Goal: Transaction & Acquisition: Purchase product/service

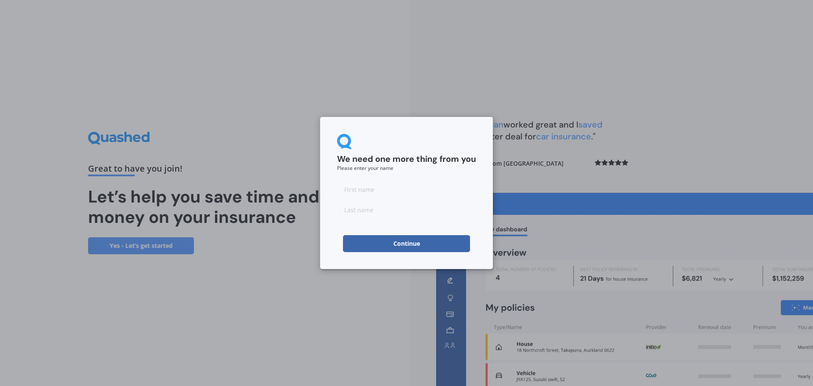
click at [383, 192] on input at bounding box center [406, 189] width 139 height 17
type input "[PERSON_NAME]"
click at [383, 213] on input at bounding box center [406, 209] width 139 height 17
type input "[PERSON_NAME]"
click at [410, 243] on button "Continue" at bounding box center [406, 243] width 127 height 17
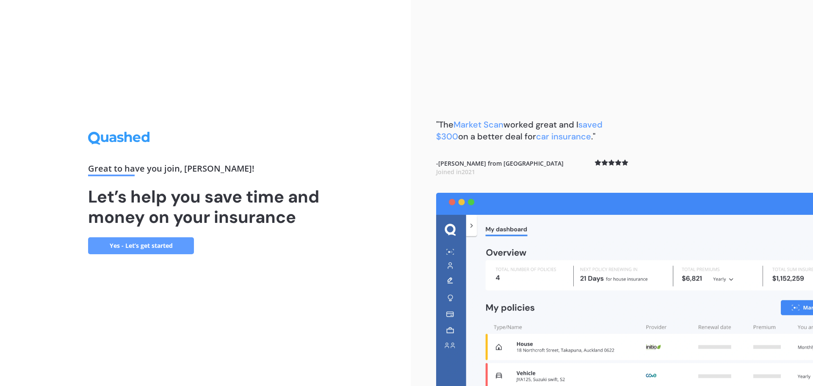
click at [144, 245] on link "Yes - Let’s get started" at bounding box center [141, 245] width 106 height 17
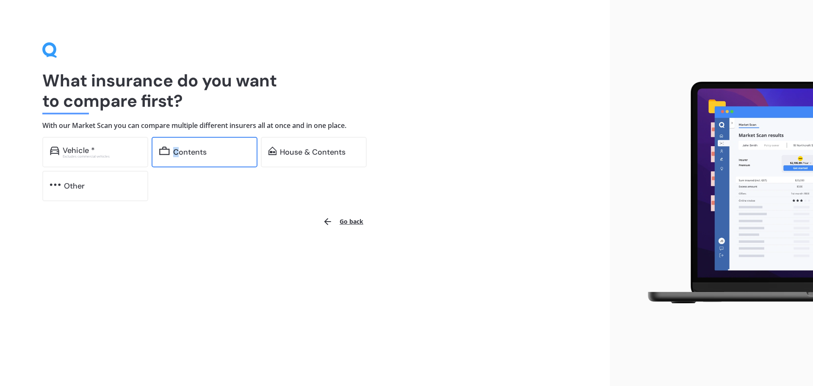
click at [177, 150] on div "Contents" at bounding box center [189, 152] width 33 height 8
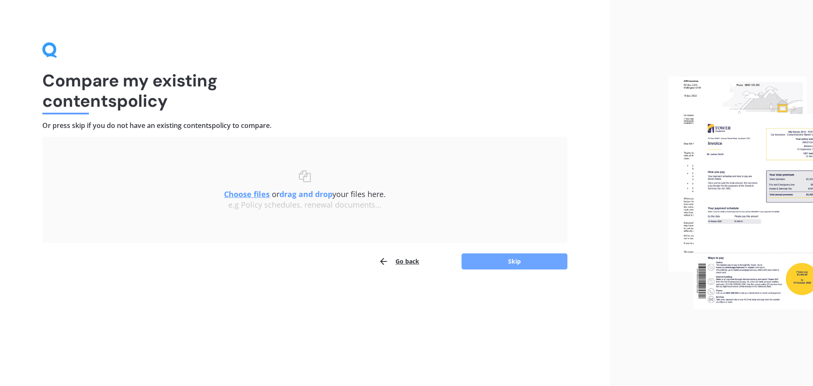
click at [511, 258] on button "Skip" at bounding box center [515, 261] width 106 height 16
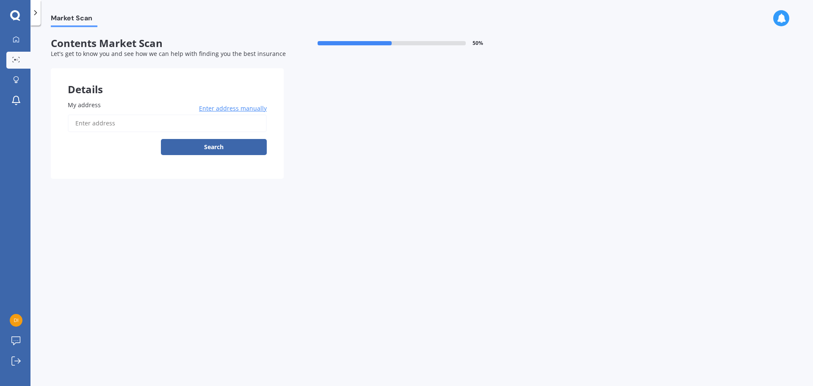
click at [96, 120] on input "My address" at bounding box center [167, 123] width 199 height 18
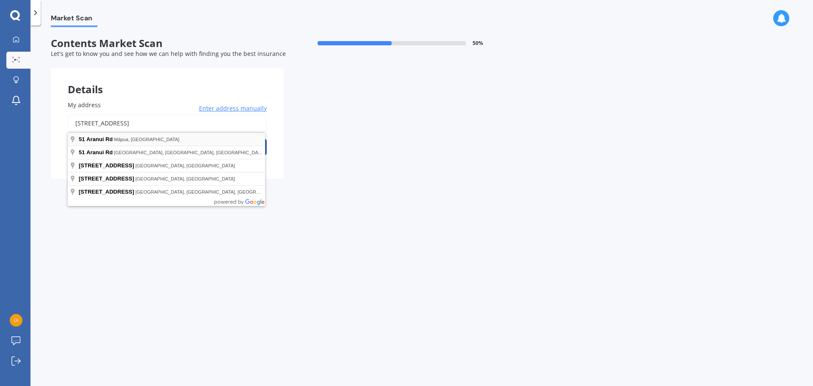
type input "[STREET_ADDRESS]"
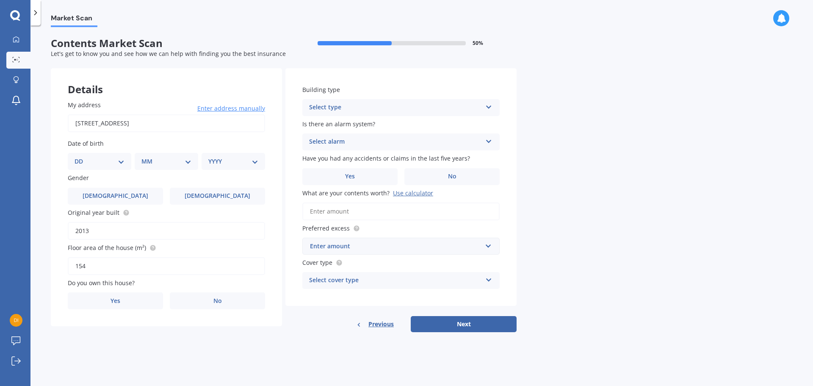
click at [120, 161] on select "DD 01 02 03 04 05 06 07 08 09 10 11 12 13 14 15 16 17 18 19 20 21 22 23 24 25 2…" at bounding box center [100, 161] width 50 height 9
select select "04"
click at [81, 157] on select "DD 01 02 03 04 05 06 07 08 09 10 11 12 13 14 15 16 17 18 19 20 21 22 23 24 25 2…" at bounding box center [100, 161] width 50 height 9
click at [188, 160] on select "MM 01 02 03 04 05 06 07 08 09 10 11 12" at bounding box center [168, 161] width 47 height 9
select select "04"
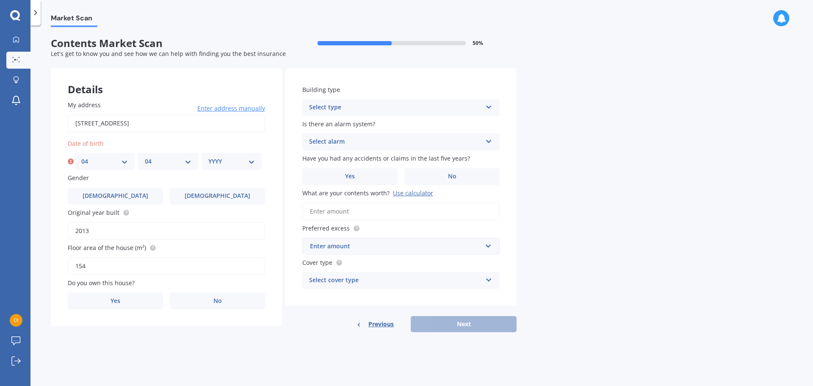
click at [145, 157] on select "MM 01 02 03 04 05 06 07 08 09 10 11 12" at bounding box center [168, 161] width 47 height 9
click at [253, 161] on select "YYYY 2009 2008 2007 2006 2005 2004 2003 2002 2001 2000 1999 1998 1997 1996 1995…" at bounding box center [231, 161] width 47 height 9
select select "1950"
click at [208, 157] on select "YYYY 2009 2008 2007 2006 2005 2004 2003 2002 2001 2000 1999 1998 1997 1996 1995…" at bounding box center [231, 161] width 47 height 9
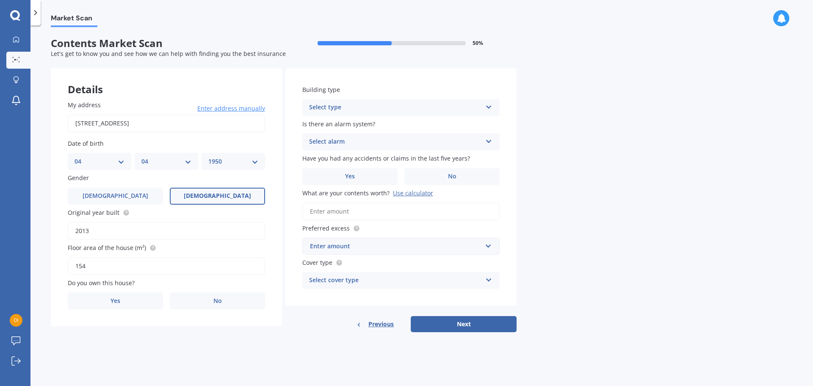
click at [219, 197] on span "[DEMOGRAPHIC_DATA]" at bounding box center [217, 195] width 67 height 7
click at [0, 0] on input "[DEMOGRAPHIC_DATA]" at bounding box center [0, 0] width 0 height 0
click at [115, 296] on label "Yes" at bounding box center [115, 300] width 95 height 17
click at [0, 0] on input "Yes" at bounding box center [0, 0] width 0 height 0
click at [254, 334] on icon at bounding box center [254, 333] width 7 height 6
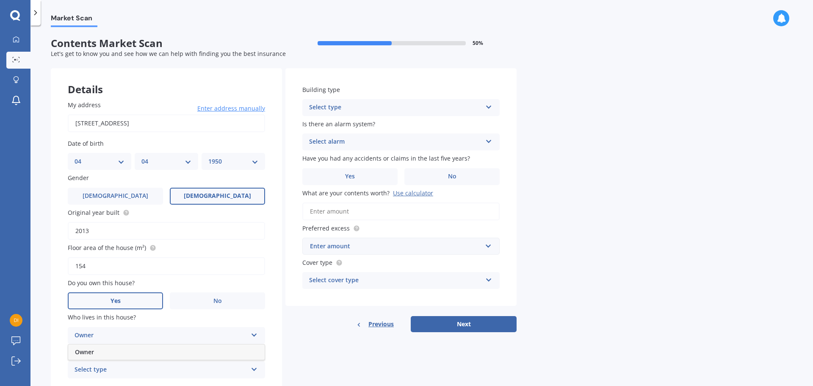
click at [83, 332] on div "Owner" at bounding box center [161, 335] width 173 height 10
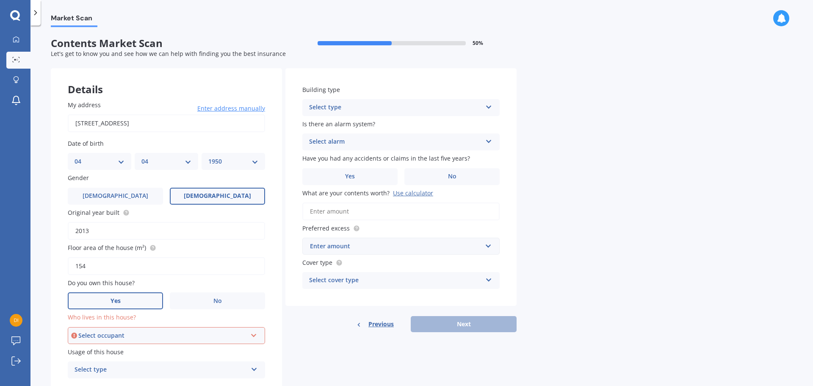
click at [255, 334] on icon at bounding box center [253, 334] width 7 height 6
click at [83, 350] on span "Owner" at bounding box center [84, 351] width 19 height 8
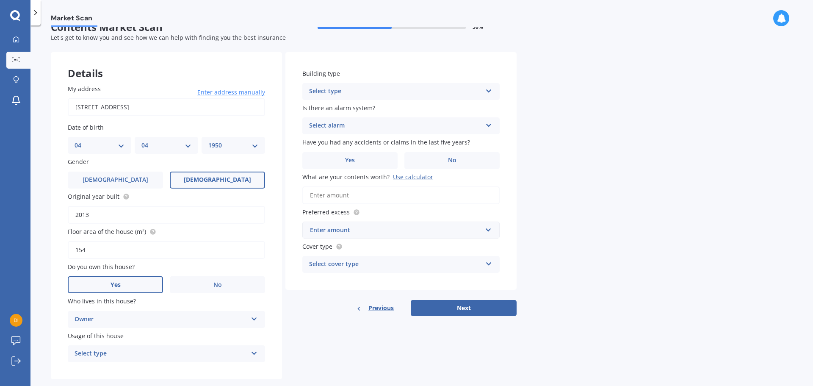
scroll to position [31, 0]
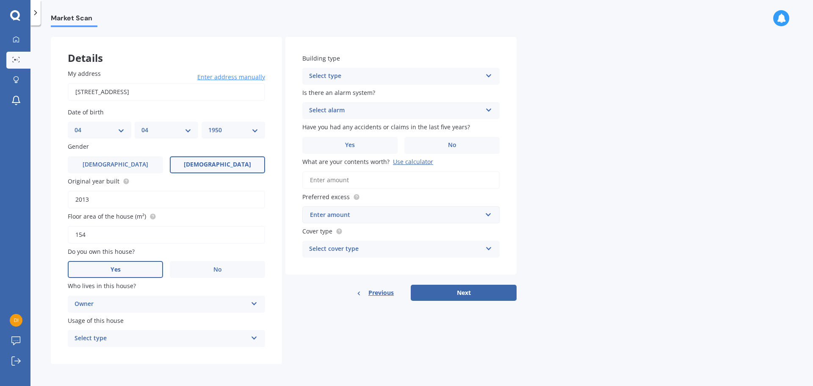
click at [256, 337] on icon at bounding box center [254, 336] width 7 height 6
click at [81, 353] on span "Permanent" at bounding box center [91, 355] width 32 height 8
click at [491, 75] on icon at bounding box center [488, 74] width 7 height 6
click at [335, 92] on span "Freestanding" at bounding box center [329, 93] width 38 height 8
click at [490, 110] on icon at bounding box center [488, 108] width 7 height 6
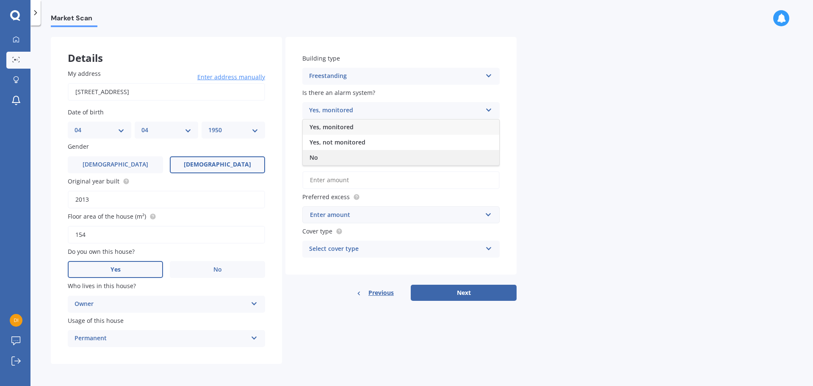
click at [316, 158] on span "No" at bounding box center [314, 157] width 8 height 8
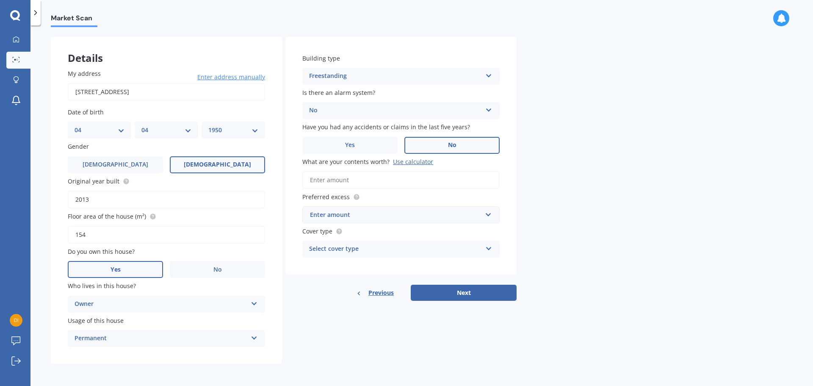
click at [455, 141] on span "No" at bounding box center [452, 144] width 8 height 7
click at [0, 0] on input "No" at bounding box center [0, 0] width 0 height 0
click at [310, 178] on input "What are your contents worth? Use calculator" at bounding box center [400, 180] width 197 height 18
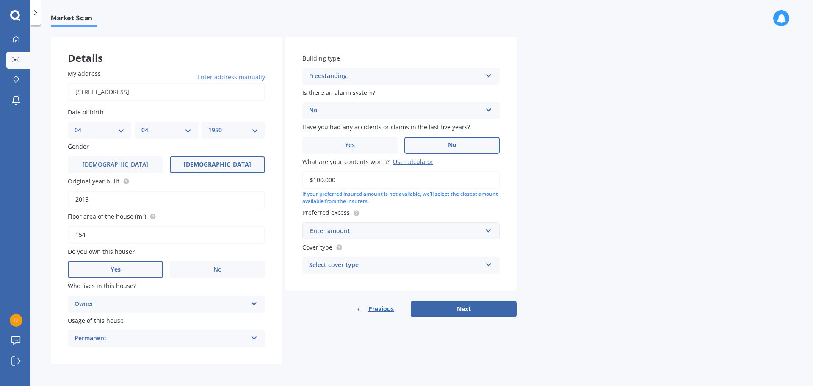
type input "$100,000"
click at [486, 230] on input "text" at bounding box center [398, 231] width 190 height 16
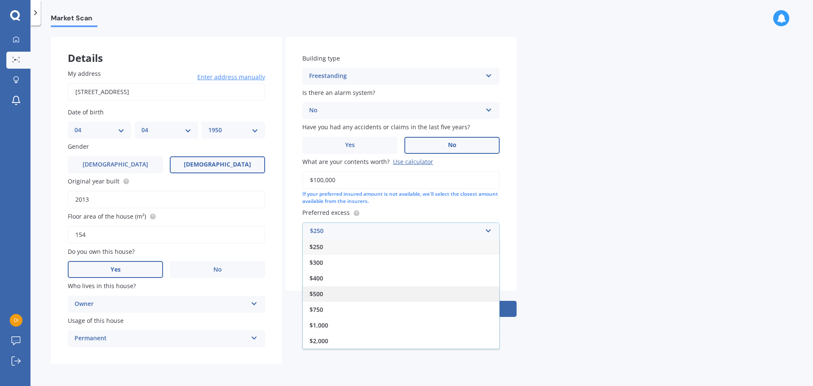
click at [318, 295] on span "$500" at bounding box center [317, 294] width 14 height 8
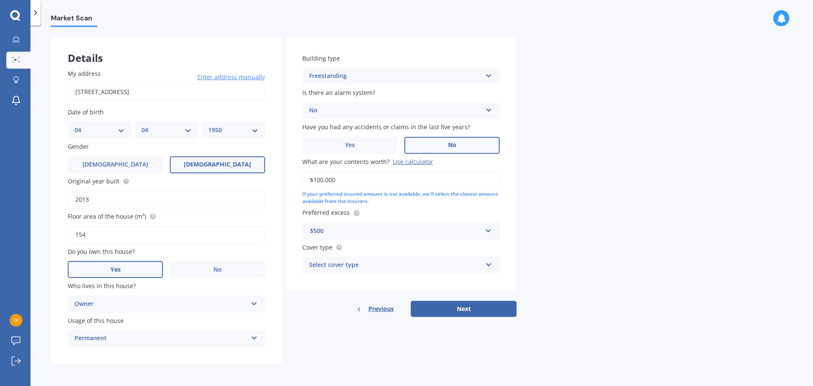
click at [490, 265] on icon at bounding box center [488, 263] width 7 height 6
click at [316, 281] on span "High" at bounding box center [317, 281] width 14 height 8
click at [461, 307] on button "Next" at bounding box center [464, 309] width 106 height 16
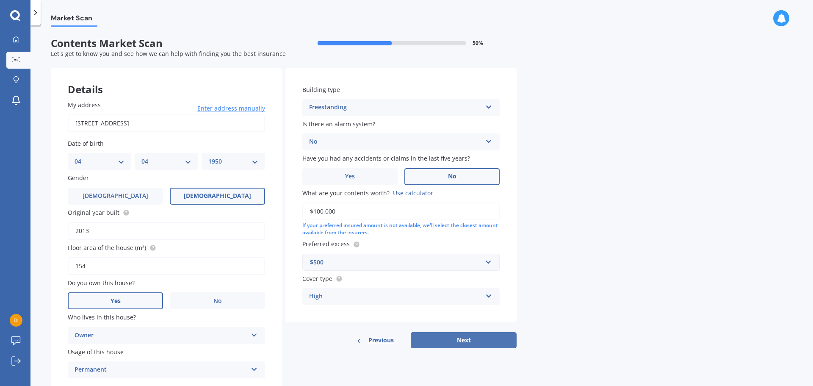
select select "04"
select select "1950"
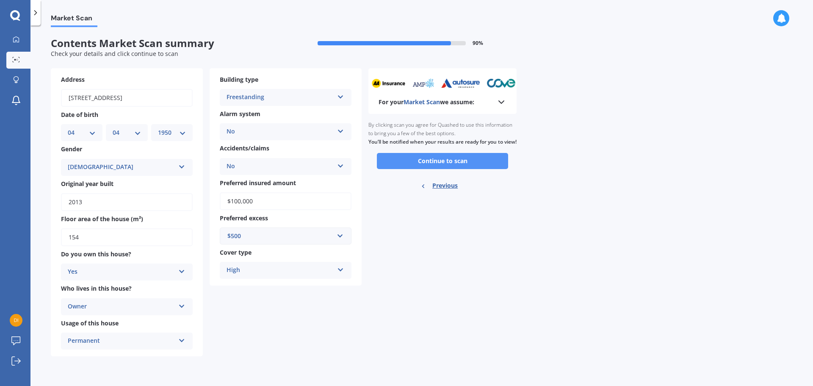
click at [444, 165] on button "Continue to scan" at bounding box center [442, 161] width 131 height 16
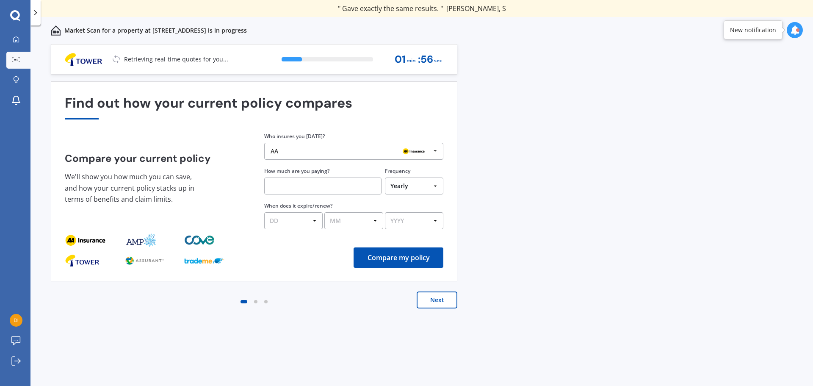
click at [435, 150] on icon at bounding box center [435, 151] width 13 height 16
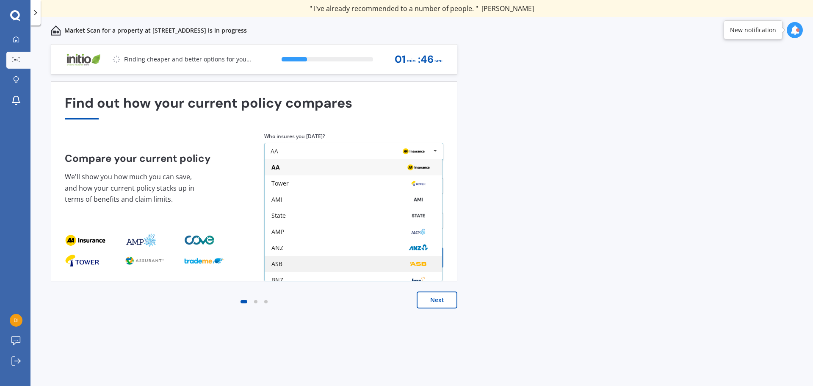
click at [279, 263] on div "ASB" at bounding box center [276, 264] width 11 height 6
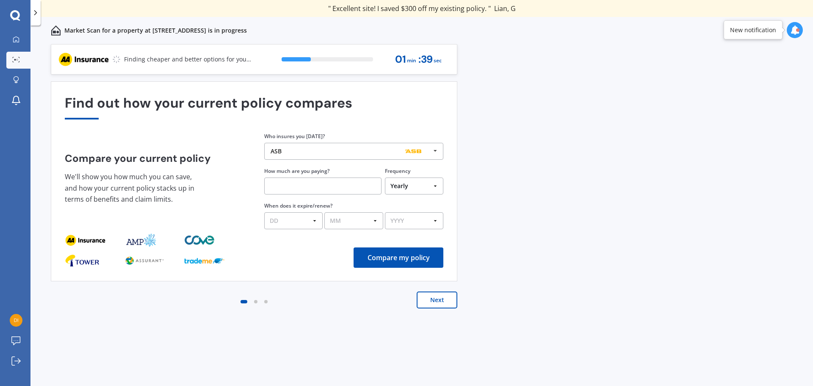
click at [434, 185] on select "Yearly Six-Monthly Quarterly Monthly Fortnightly Weekly One-Off" at bounding box center [414, 185] width 58 height 17
select select "Fortnightly"
click at [385, 177] on select "Yearly Six-Monthly Quarterly Monthly Fortnightly Weekly One-Off" at bounding box center [414, 185] width 58 height 17
click at [274, 182] on input "text" at bounding box center [322, 185] width 117 height 17
type input "$60.00"
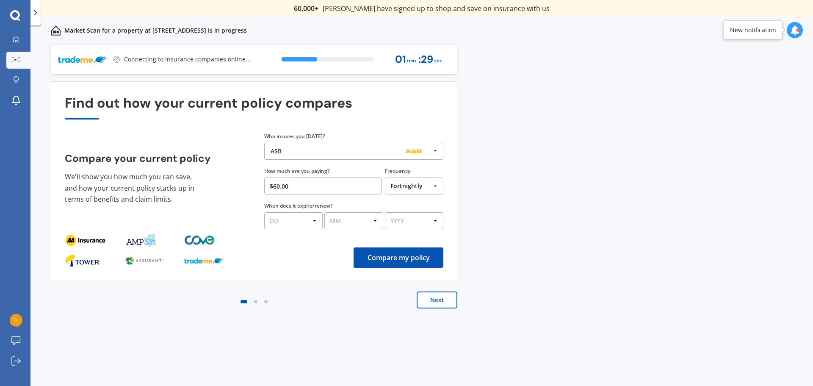
click at [314, 221] on select "DD 01 02 03 04 05 06 07 08 09 10 11 12 13 14 15 16 17 18 19 20 21 22 23 24 25 2…" at bounding box center [293, 220] width 58 height 17
select select "31"
click at [264, 212] on select "DD 01 02 03 04 05 06 07 08 09 10 11 12 13 14 15 16 17 18 19 20 21 22 23 24 25 2…" at bounding box center [293, 220] width 58 height 17
click at [376, 220] on select "MM 01 02 03 04 05 06 07 08 09 10 11 12" at bounding box center [353, 220] width 58 height 17
select select "08"
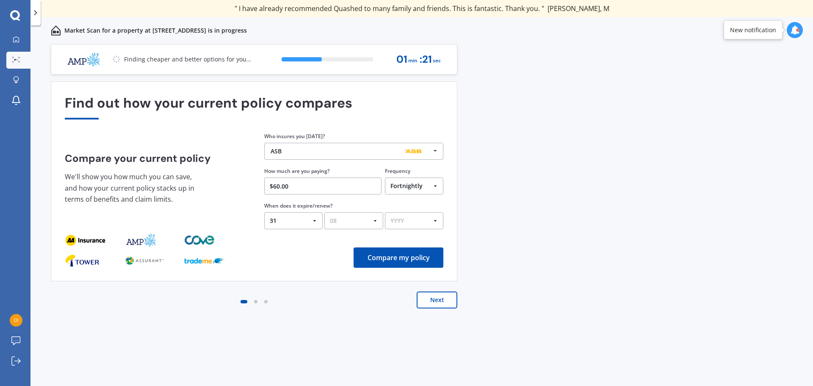
click at [324, 212] on select "MM 01 02 03 04 05 06 07 08 09 10 11 12" at bounding box center [353, 220] width 58 height 17
click at [434, 220] on select "YYYY 2026 2025 2024" at bounding box center [414, 220] width 58 height 17
select select "2025"
click at [385, 212] on select "YYYY 2026 2025 2024" at bounding box center [414, 220] width 58 height 17
click at [407, 255] on button "Compare my policy" at bounding box center [399, 257] width 90 height 20
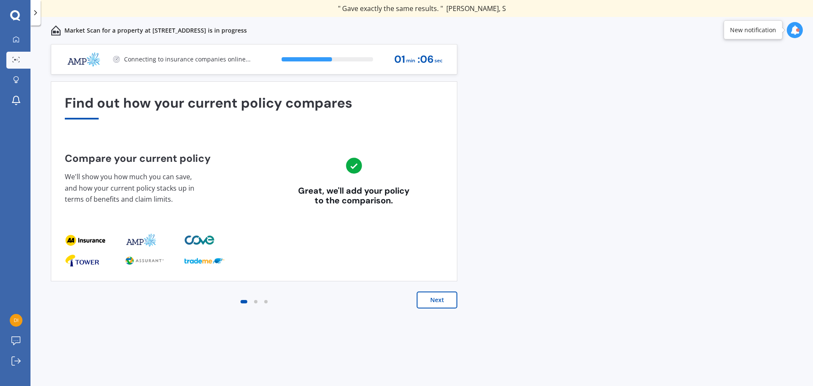
click at [440, 299] on button "Next" at bounding box center [437, 299] width 41 height 17
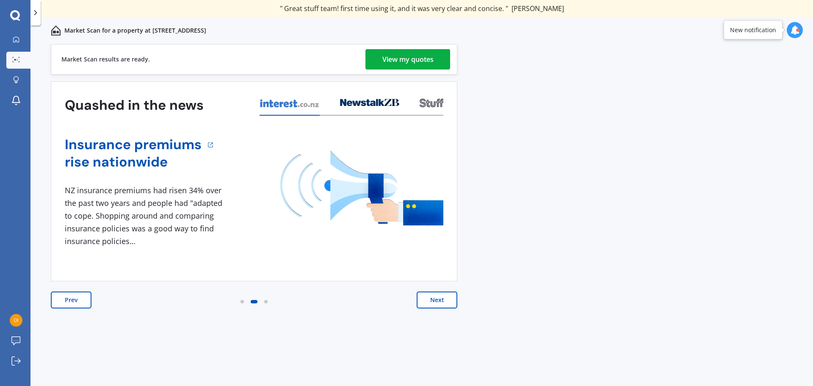
click at [405, 58] on div "View my quotes" at bounding box center [407, 59] width 51 height 20
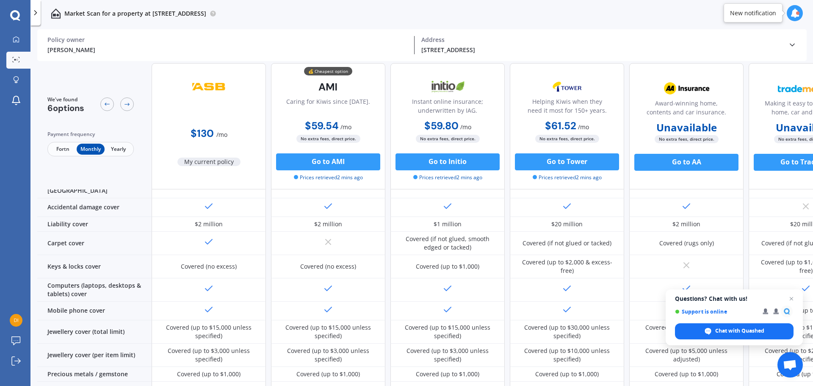
scroll to position [96, 0]
click at [791, 298] on span "Open chat" at bounding box center [791, 298] width 11 height 11
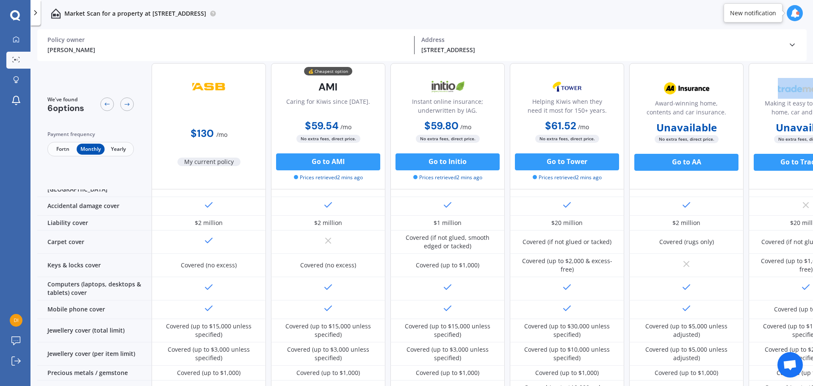
drag, startPoint x: 765, startPoint y: 72, endPoint x: 750, endPoint y: 73, distance: 15.3
click at [750, 73] on div "Making it easy to insure your home, car and contents. Unavailable No extra fees…" at bounding box center [806, 126] width 114 height 126
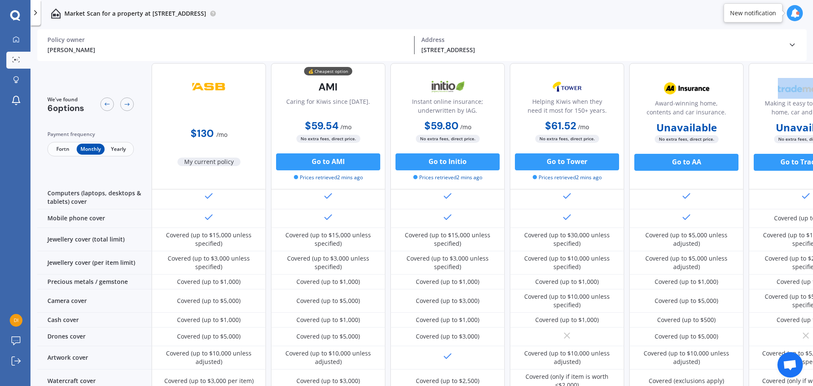
scroll to position [0, 0]
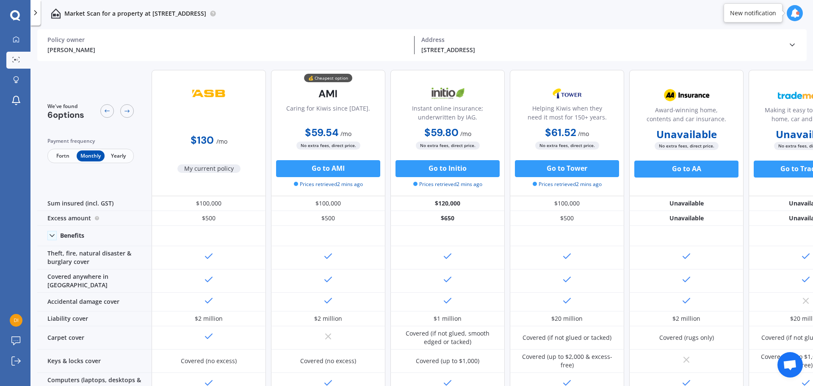
click at [794, 43] on icon at bounding box center [792, 45] width 8 height 8
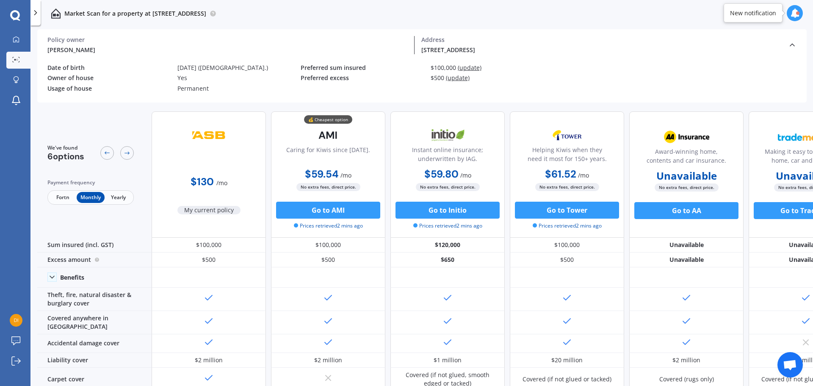
click at [794, 11] on icon at bounding box center [794, 12] width 9 height 9
click at [15, 357] on icon at bounding box center [15, 360] width 9 height 9
